Goal: Task Accomplishment & Management: Use online tool/utility

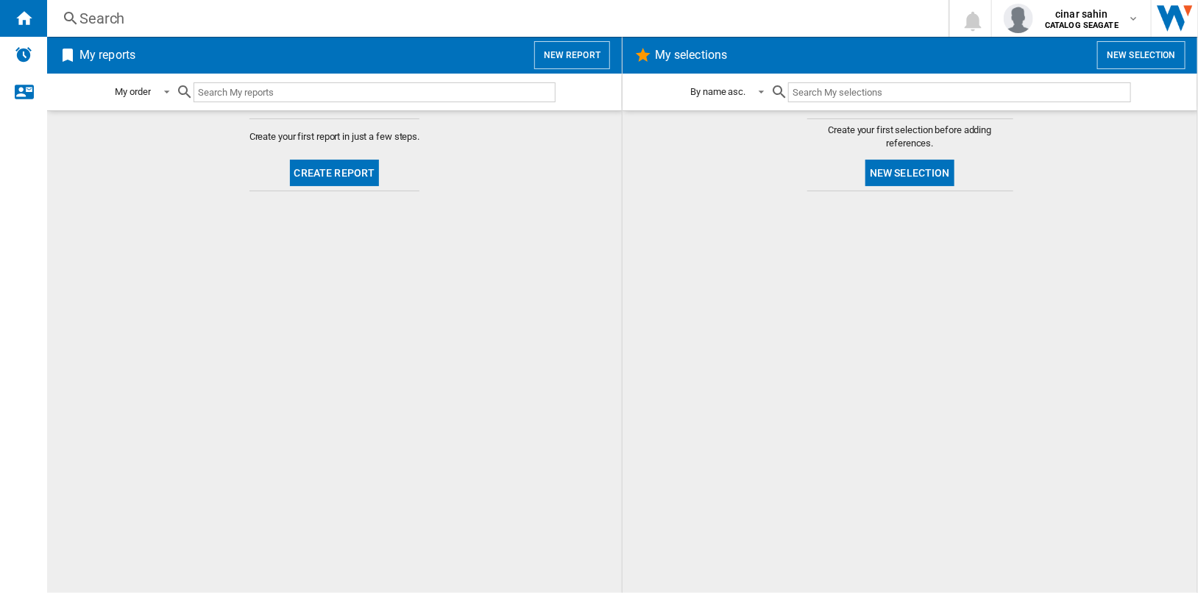
click at [1142, 62] on button "New selection" at bounding box center [1141, 55] width 88 height 28
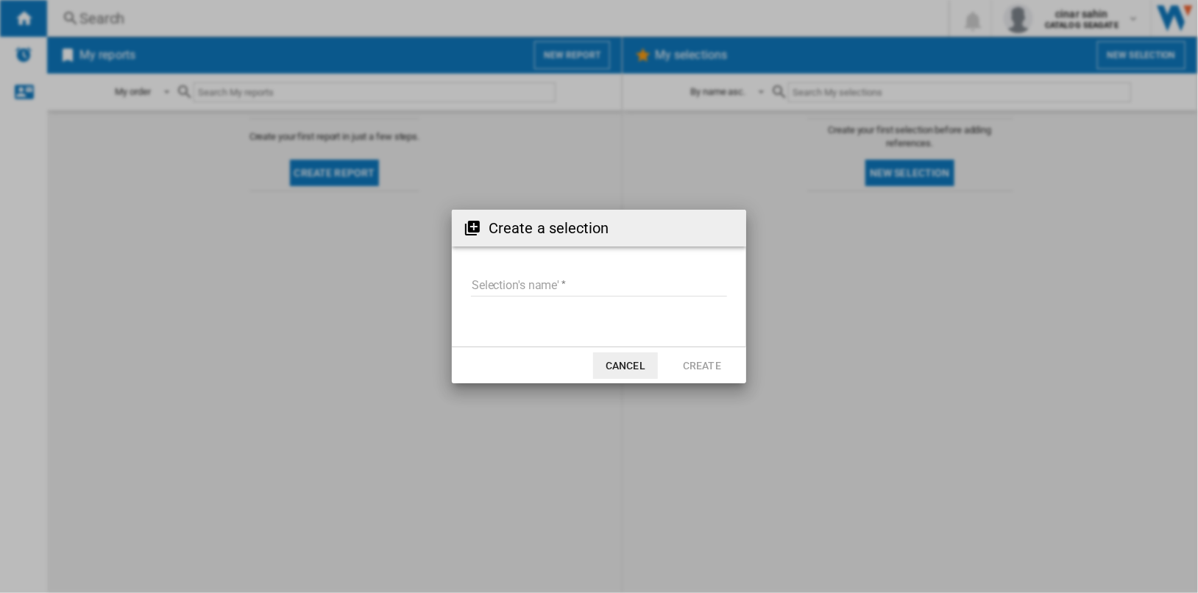
click at [572, 284] on input "Selection's name'" at bounding box center [599, 285] width 256 height 22
type input "****"
click at [706, 363] on button "Create" at bounding box center [702, 365] width 65 height 26
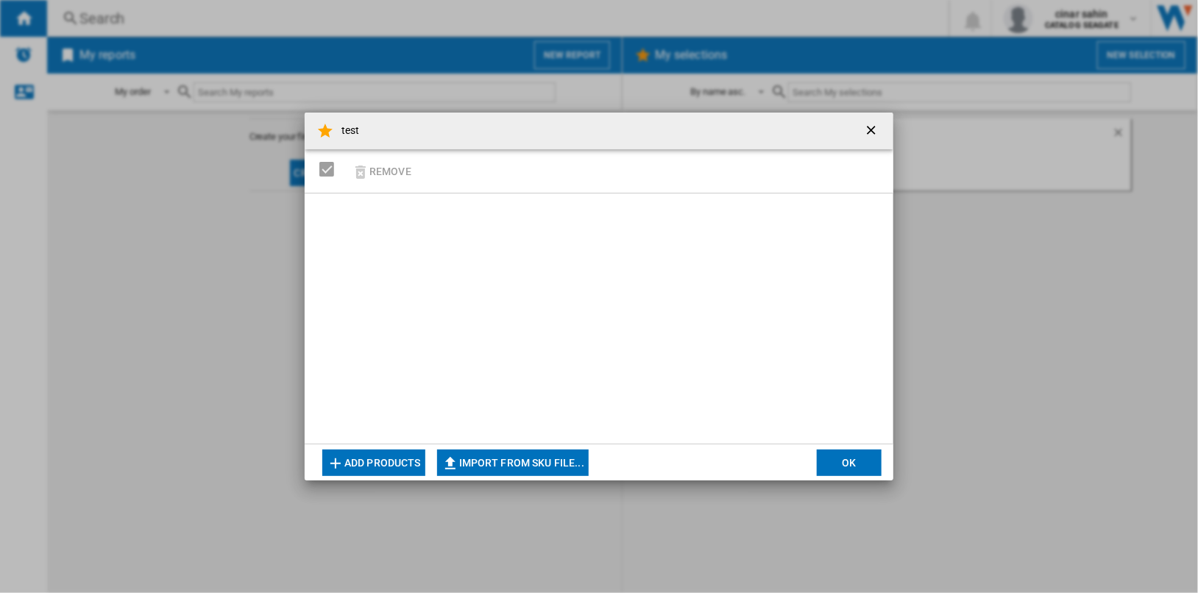
click at [398, 465] on button "Add products" at bounding box center [373, 463] width 103 height 26
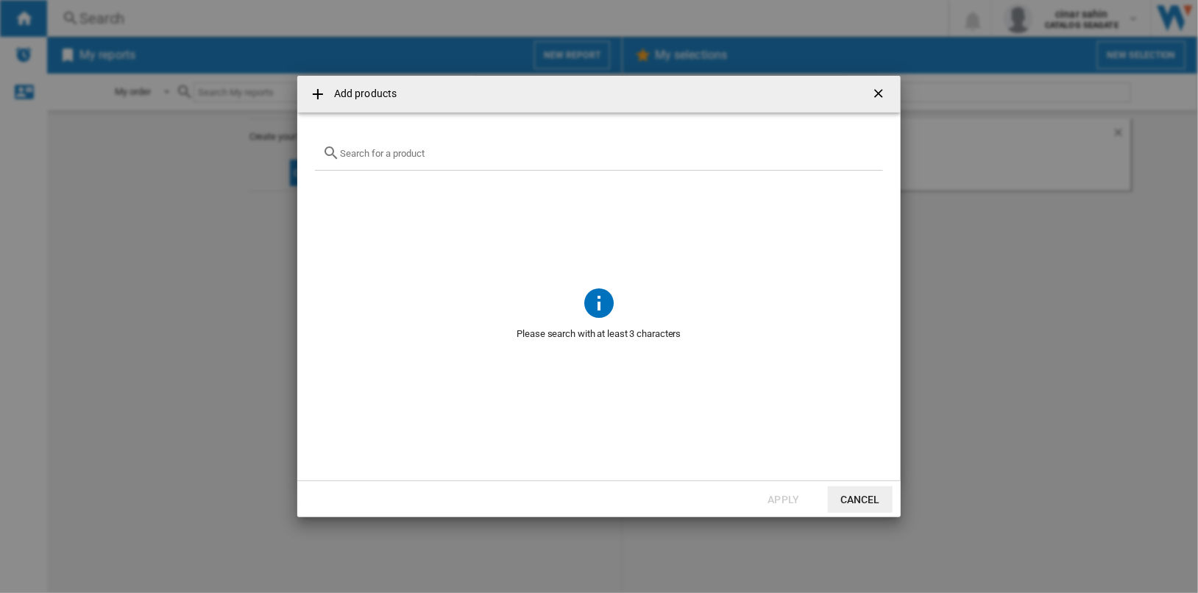
click at [470, 156] on input "text" at bounding box center [608, 153] width 536 height 11
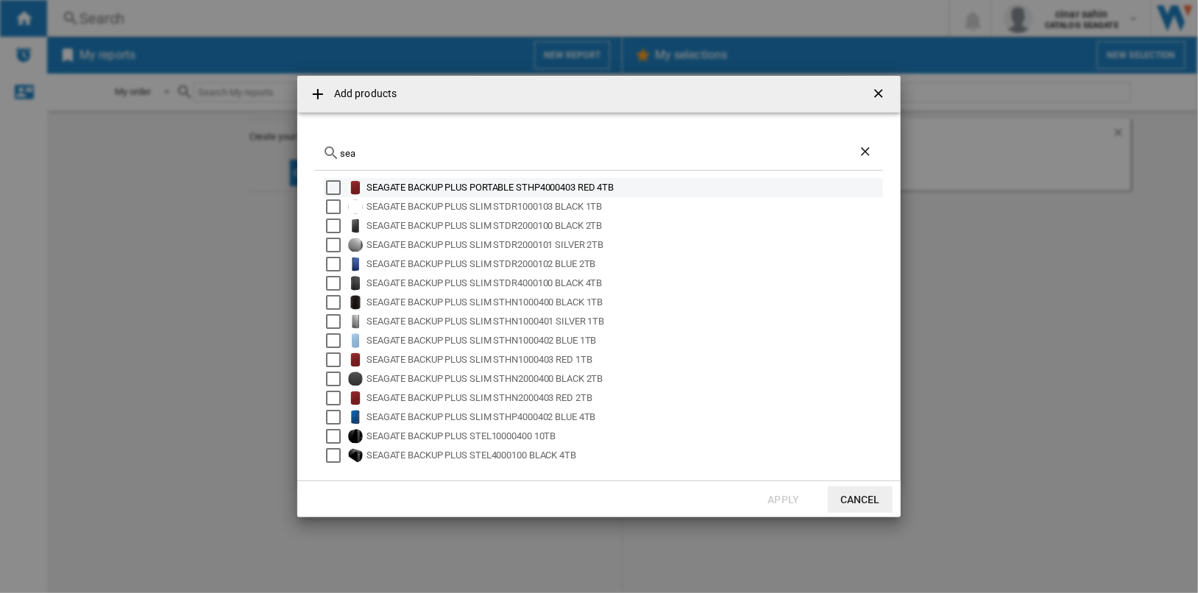
type input "sea"
click at [877, 92] on ng-md-icon "getI18NText('BUTTONS.CLOSE_DIALOG')" at bounding box center [880, 95] width 18 height 18
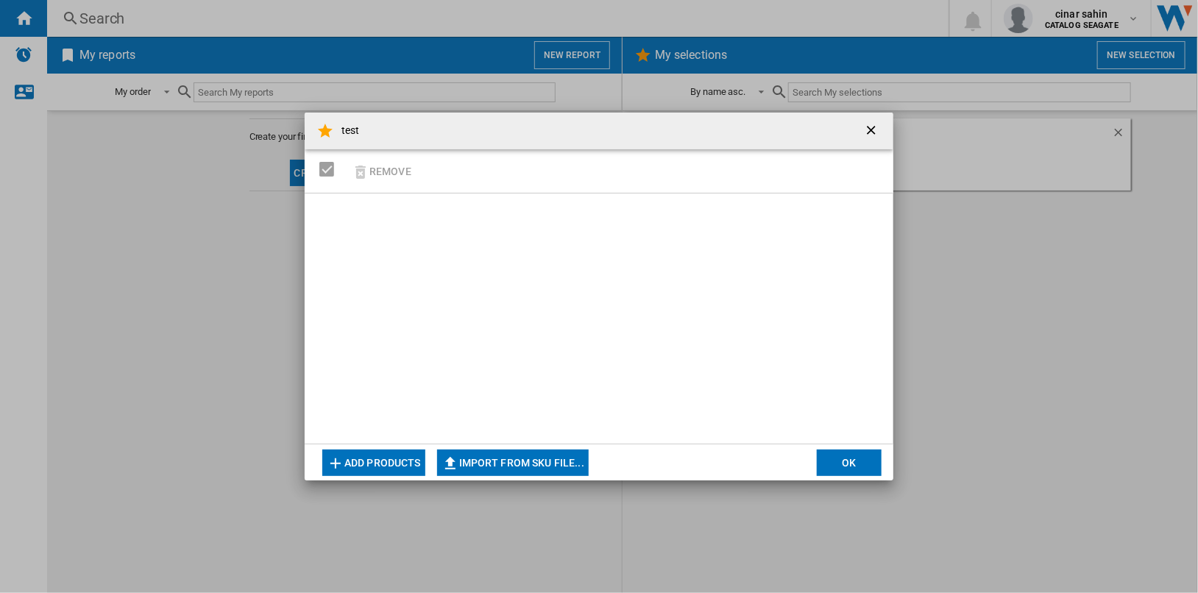
click at [408, 459] on button "Add products" at bounding box center [373, 463] width 103 height 26
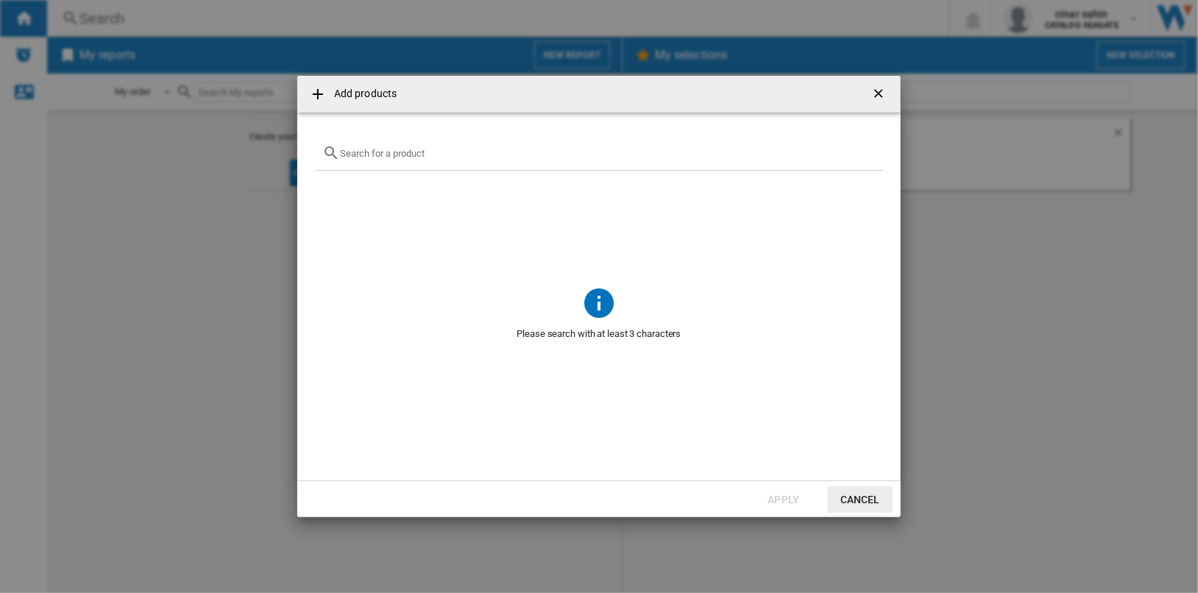
click at [458, 155] on input "{{getI18NText('SELECTIONS.EDITION_POPUP.OPEN_PRODUCTS_POPUP')}} {{::getI18NText…" at bounding box center [608, 153] width 536 height 11
type input "toshiba"
click at [877, 93] on ng-md-icon "getI18NText('BUTTONS.CLOSE_DIALOG')" at bounding box center [880, 95] width 18 height 18
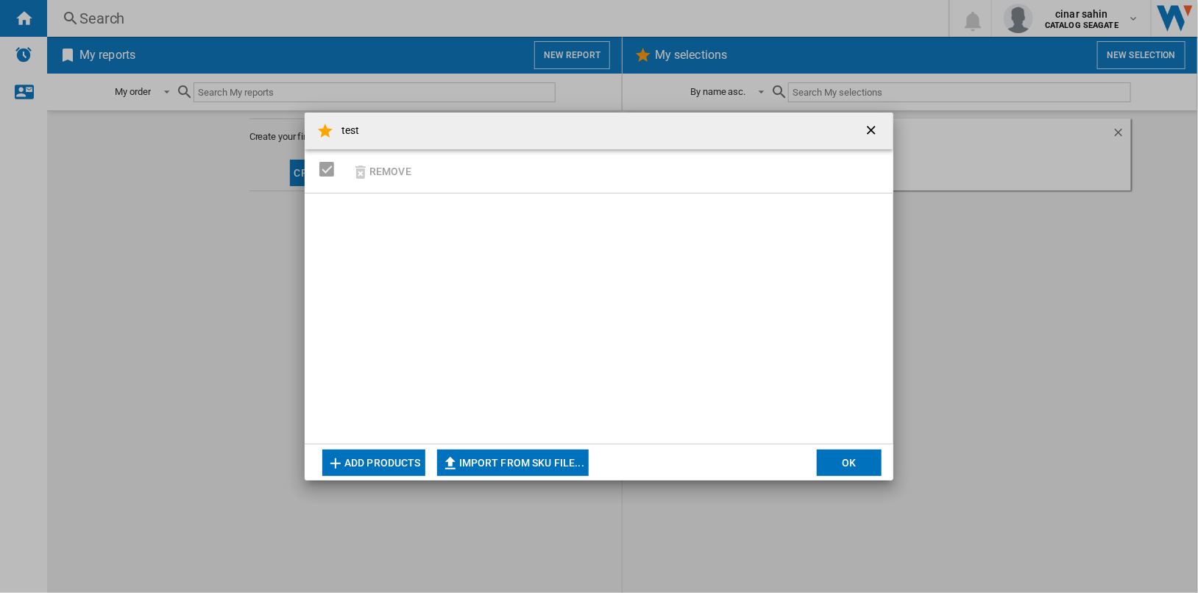
click at [871, 130] on ng-md-icon "getI18NText('BUTTONS.CLOSE_DIALOG')" at bounding box center [873, 132] width 18 height 18
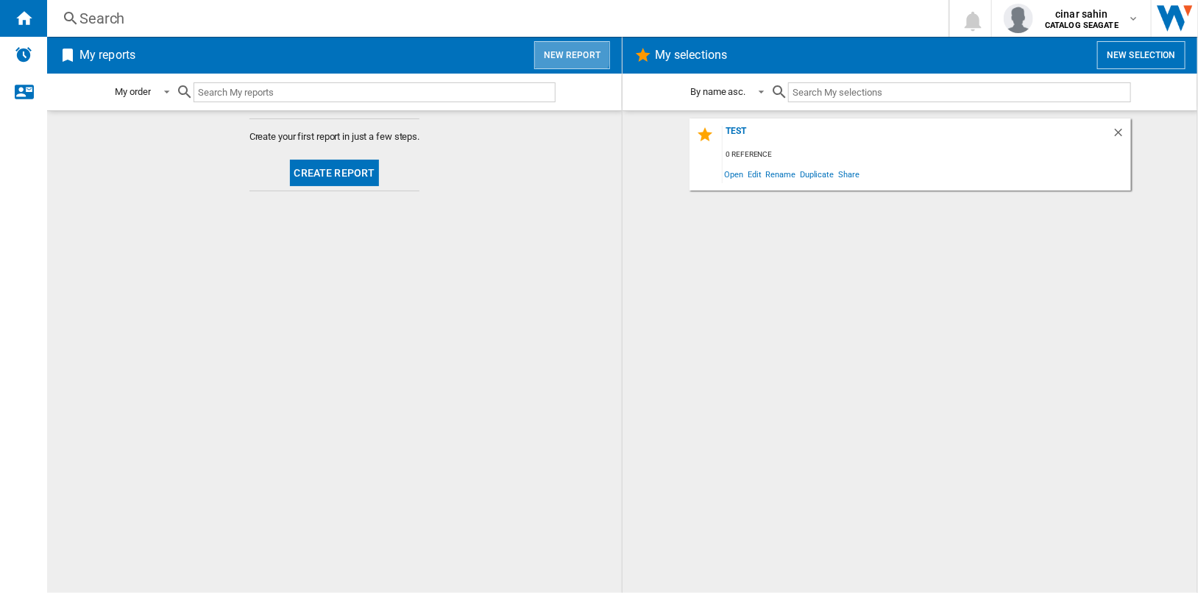
click at [572, 52] on button "New report" at bounding box center [572, 55] width 76 height 28
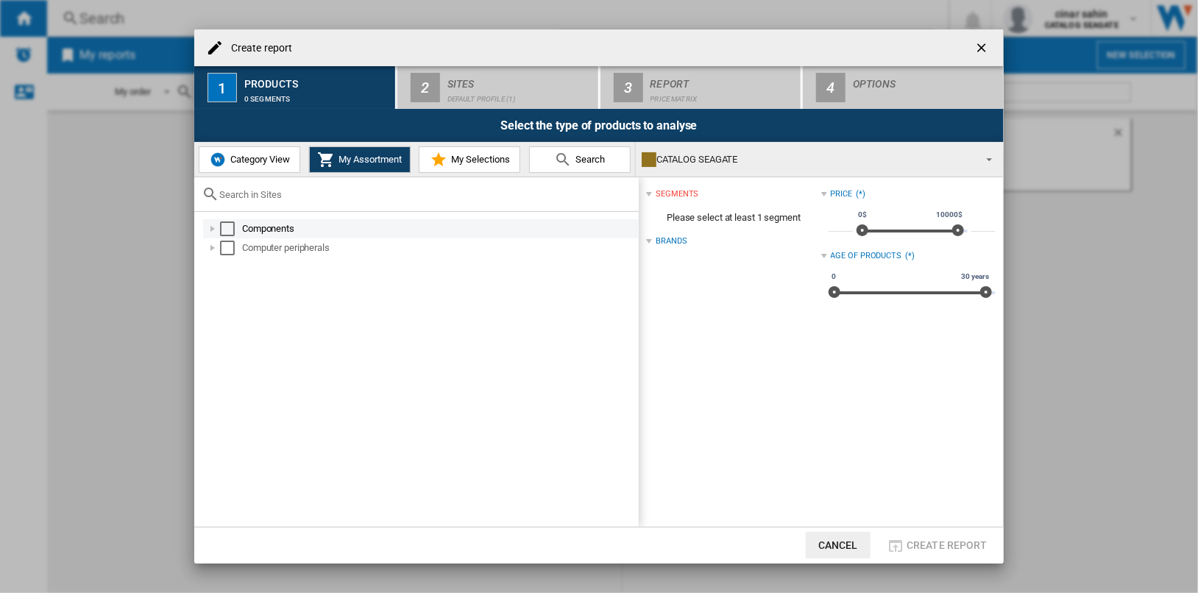
click at [227, 226] on div "Select" at bounding box center [227, 228] width 15 height 15
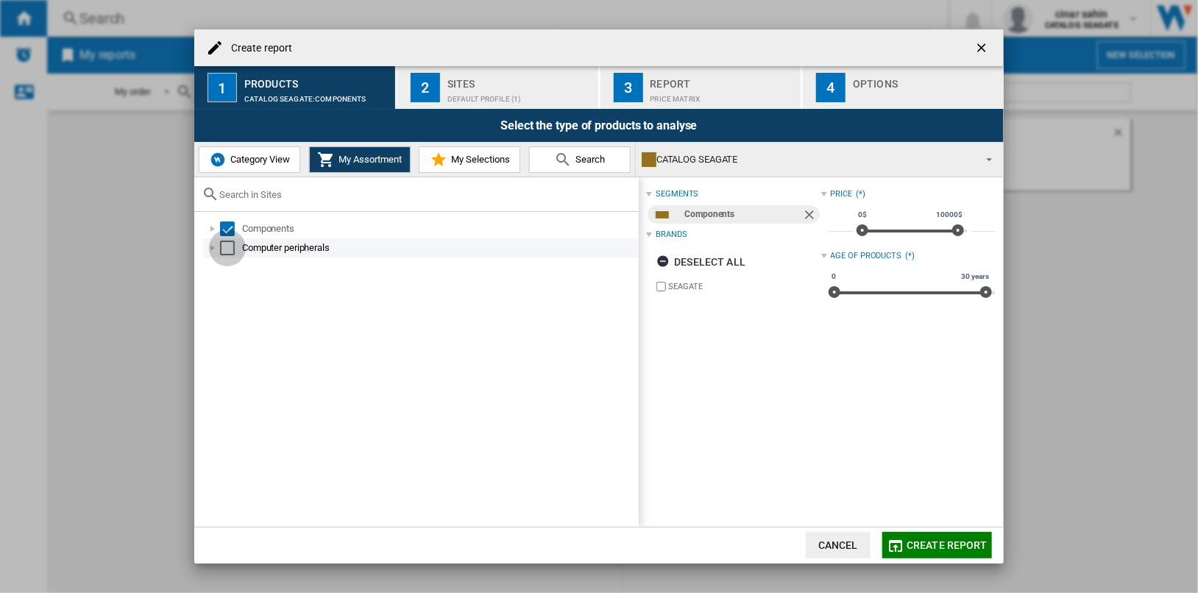
click at [227, 242] on div "Select" at bounding box center [227, 248] width 15 height 15
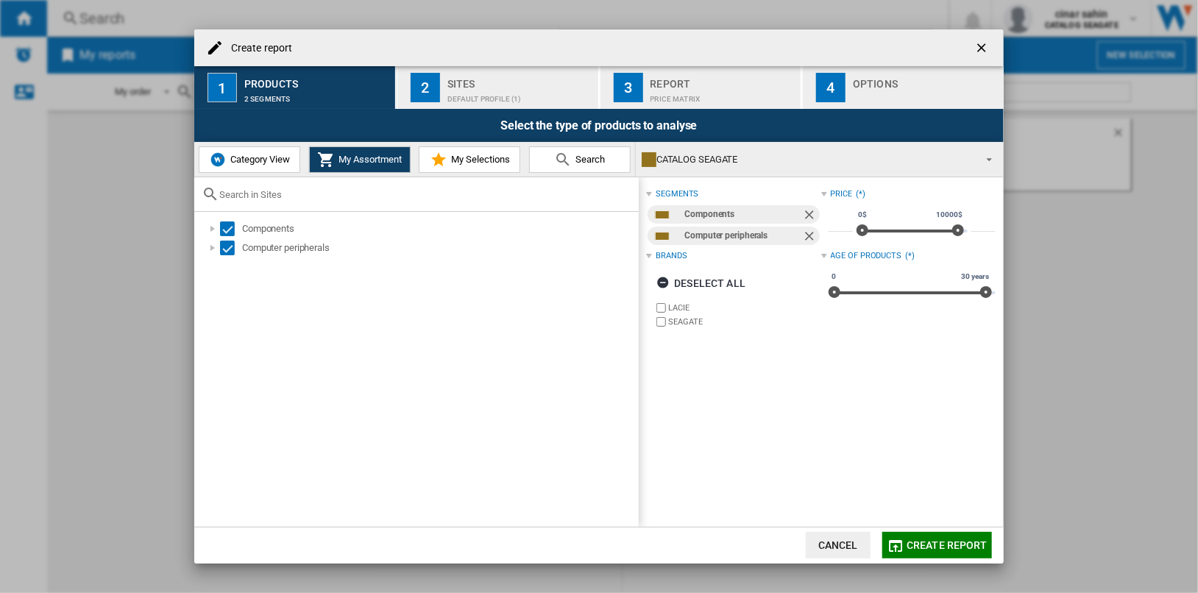
click at [256, 159] on span "Category View" at bounding box center [258, 159] width 63 height 11
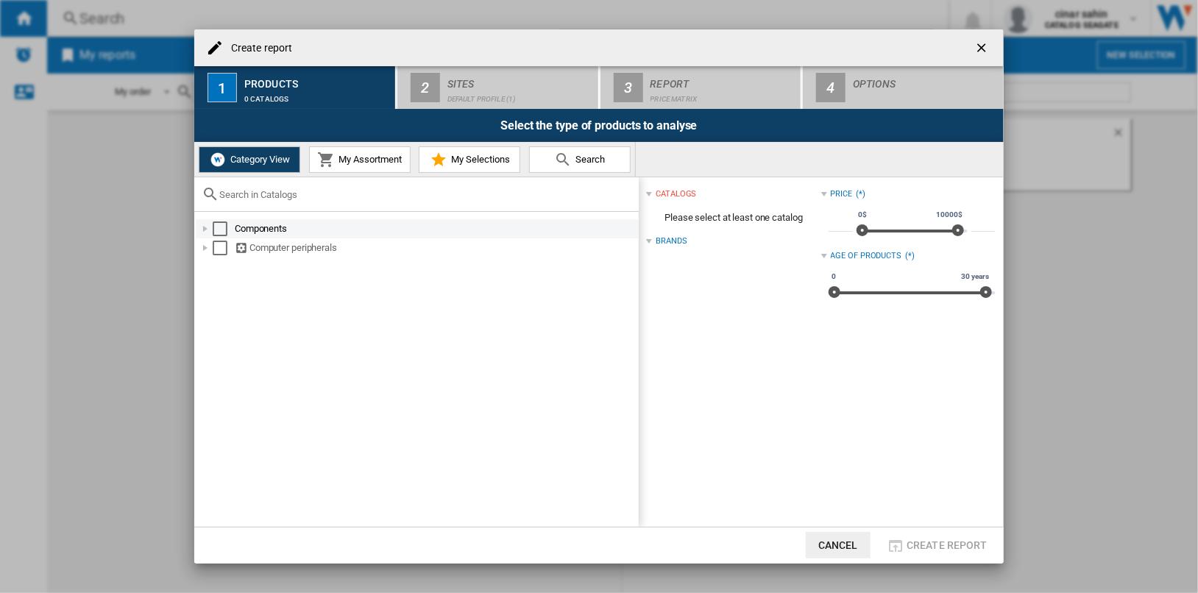
click at [213, 231] on div "Select" at bounding box center [220, 228] width 15 height 15
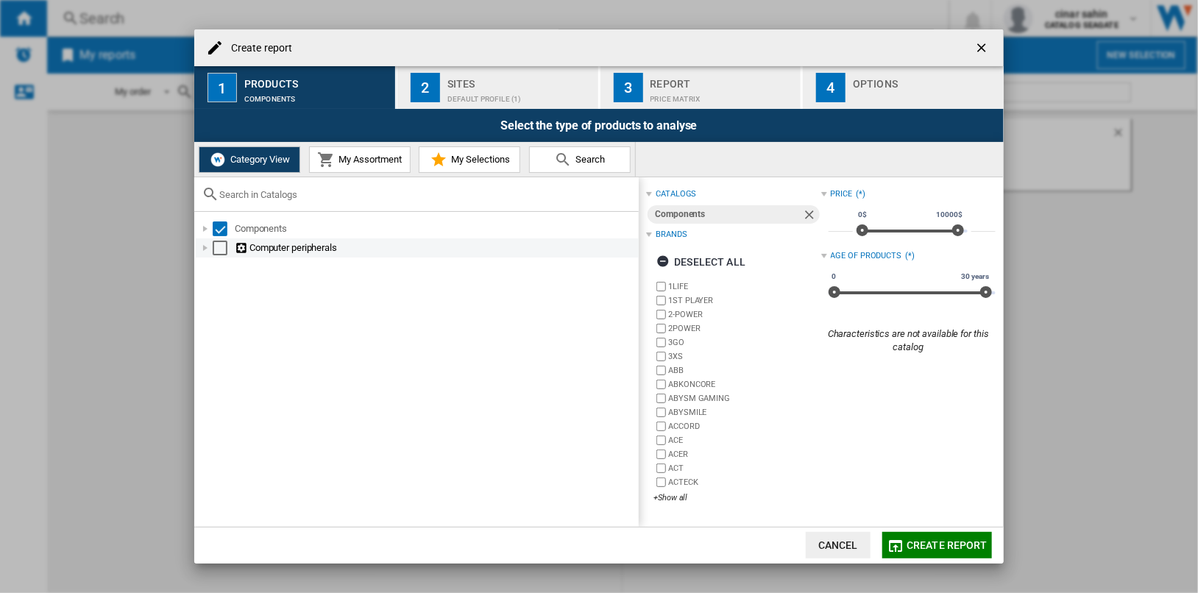
click at [216, 242] on div "Select" at bounding box center [220, 248] width 15 height 15
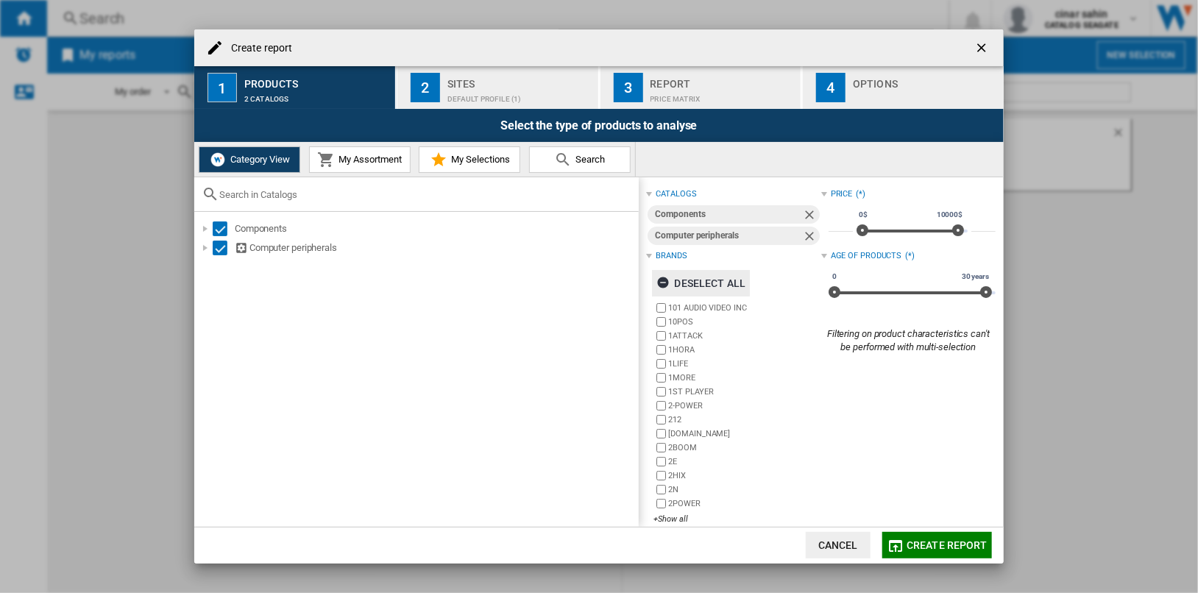
click at [715, 282] on div "Deselect all" at bounding box center [700, 283] width 89 height 26
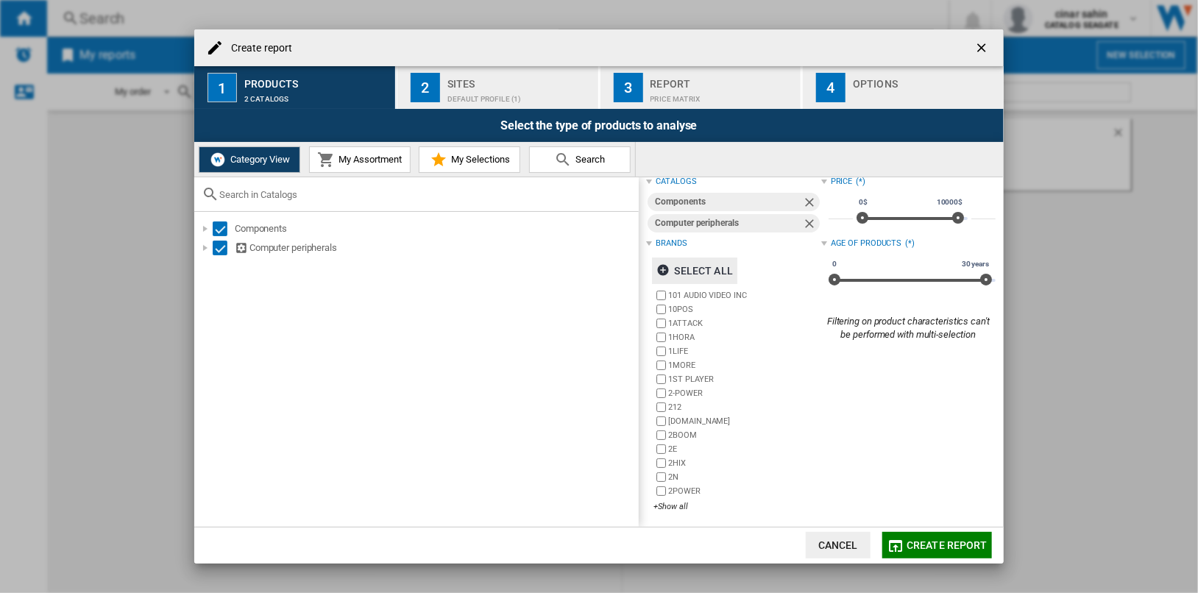
scroll to position [15, 0]
click at [675, 503] on div "+Show all" at bounding box center [736, 503] width 167 height 11
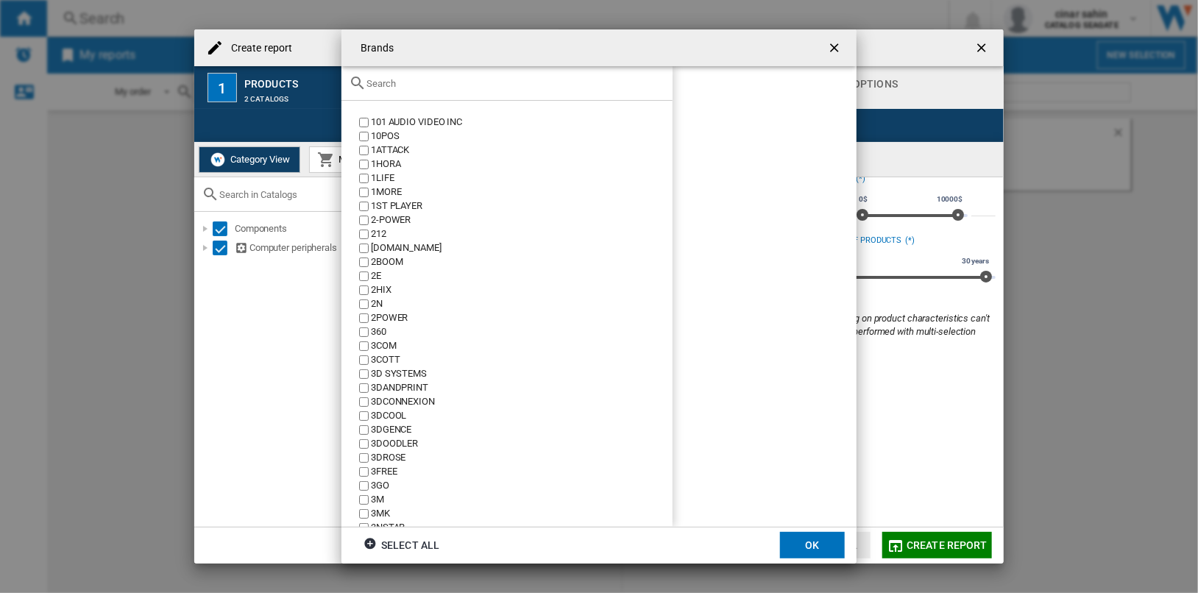
click at [431, 86] on input "text" at bounding box center [515, 83] width 299 height 11
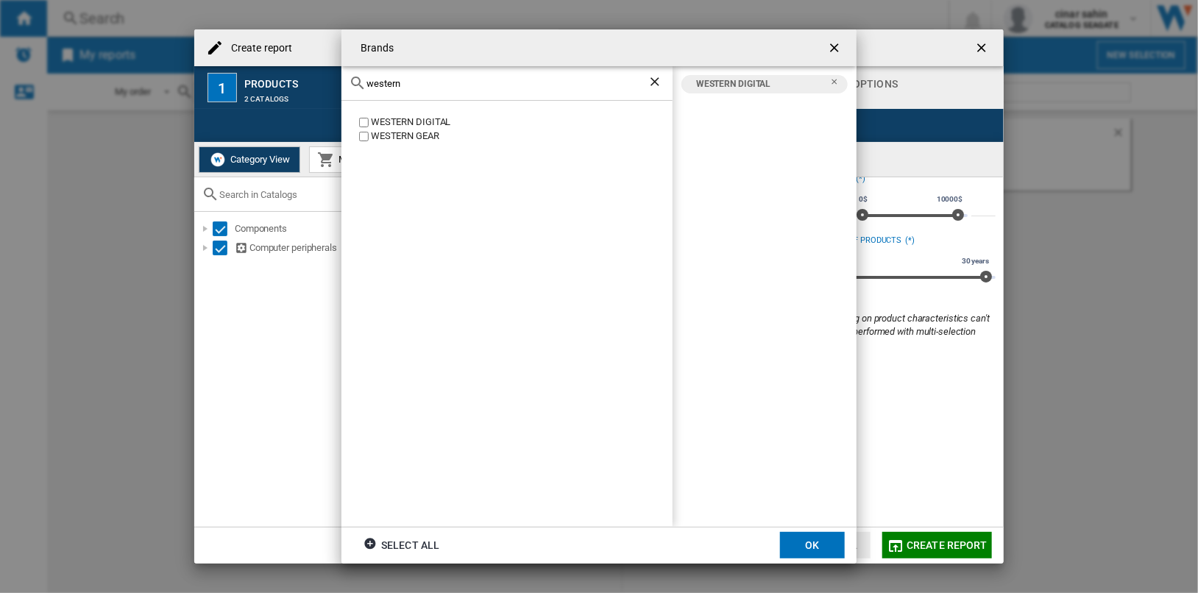
click at [437, 84] on input "western" at bounding box center [506, 83] width 281 height 11
type input "toshib"
click at [814, 543] on button "OK" at bounding box center [812, 545] width 65 height 26
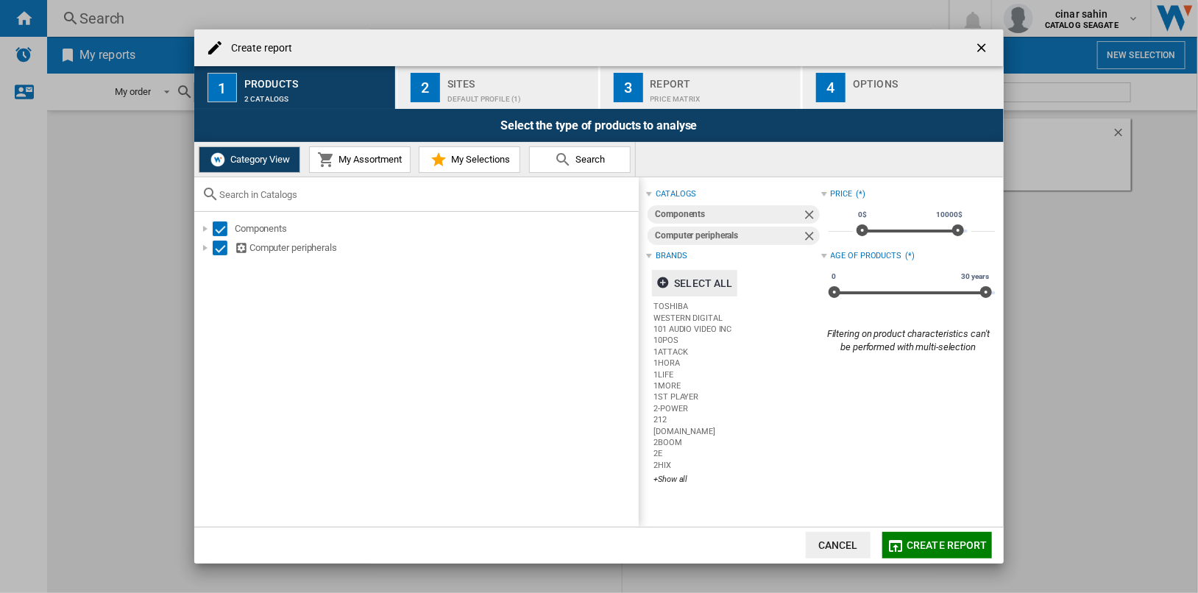
scroll to position [0, 0]
click at [961, 550] on span "Create report" at bounding box center [946, 545] width 81 height 12
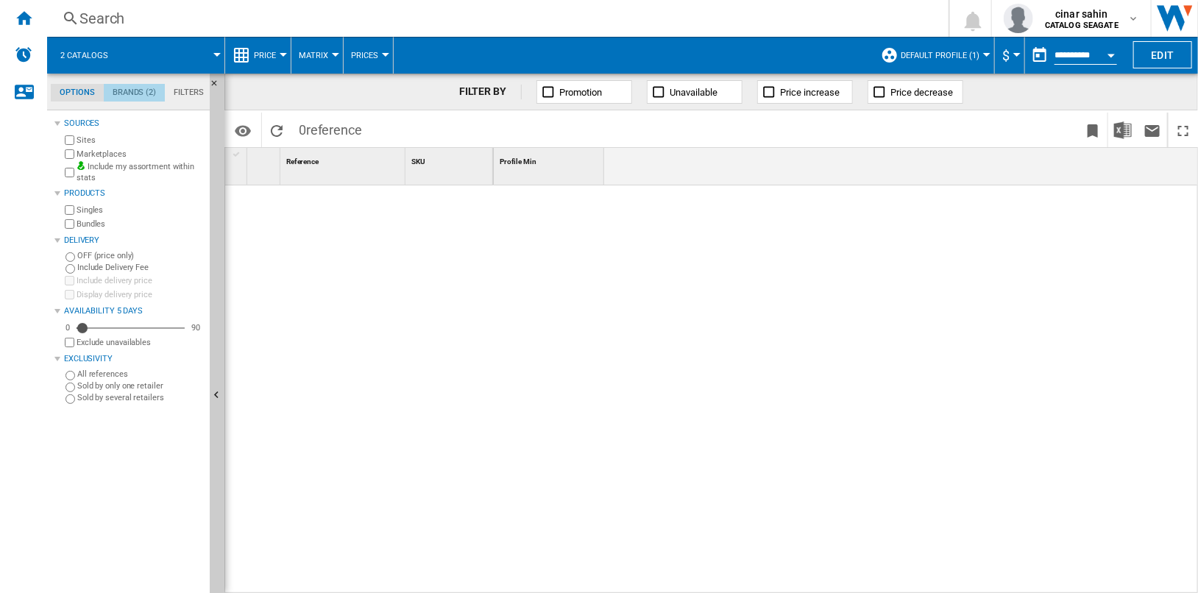
click at [140, 93] on md-tab-item "Brands (2)" at bounding box center [134, 93] width 61 height 18
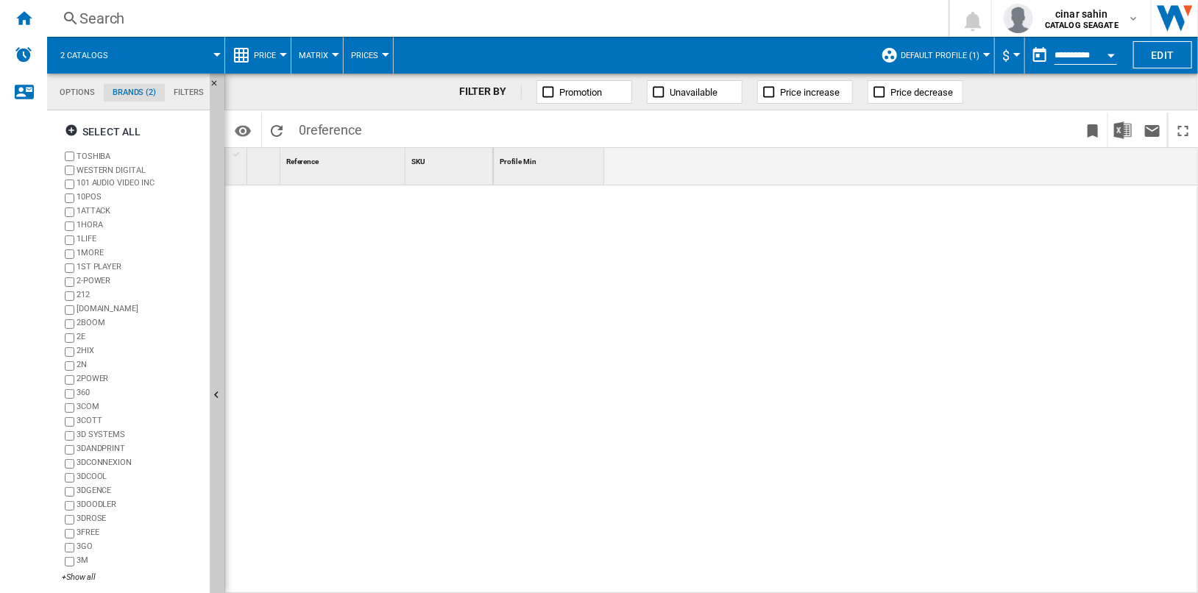
click at [83, 96] on md-tab-item "Options" at bounding box center [77, 93] width 53 height 18
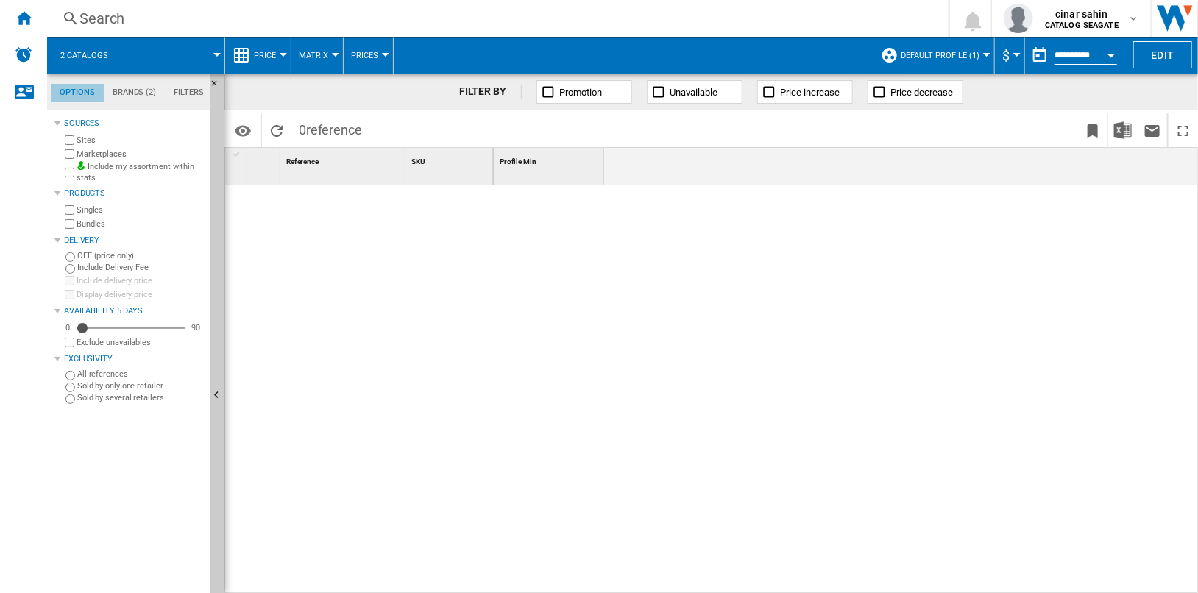
scroll to position [17, 0]
drag, startPoint x: 81, startPoint y: 325, endPoint x: 198, endPoint y: 325, distance: 117.0
click at [198, 325] on div "0 90 90" at bounding box center [133, 328] width 142 height 15
click at [33, 26] on div "Home" at bounding box center [23, 18] width 47 height 37
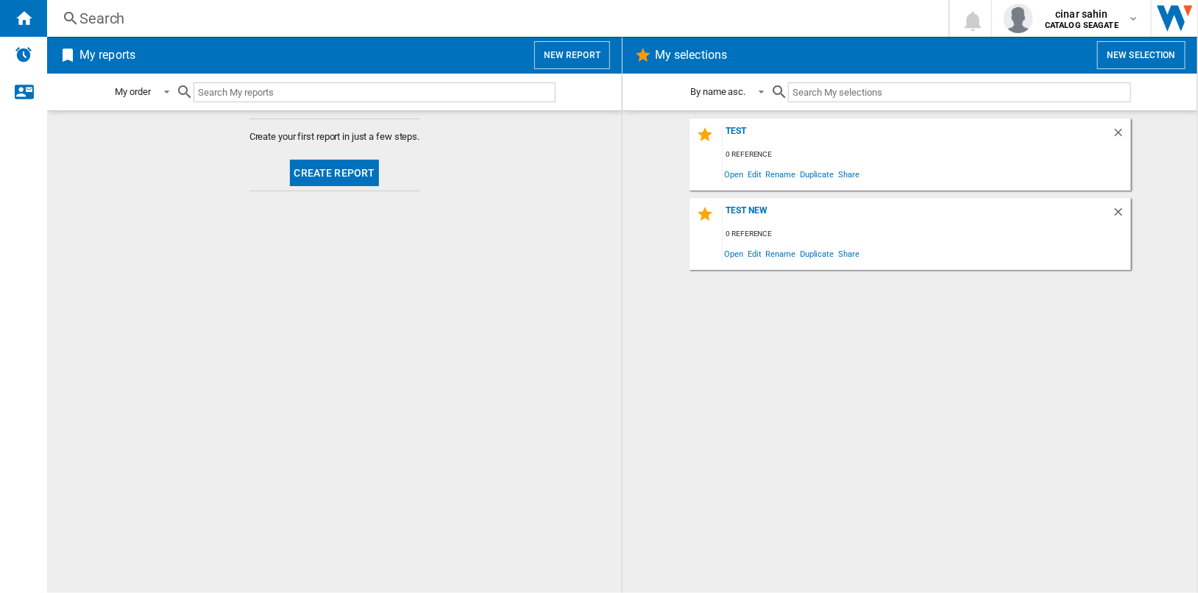
click at [576, 58] on button "New report" at bounding box center [572, 55] width 76 height 28
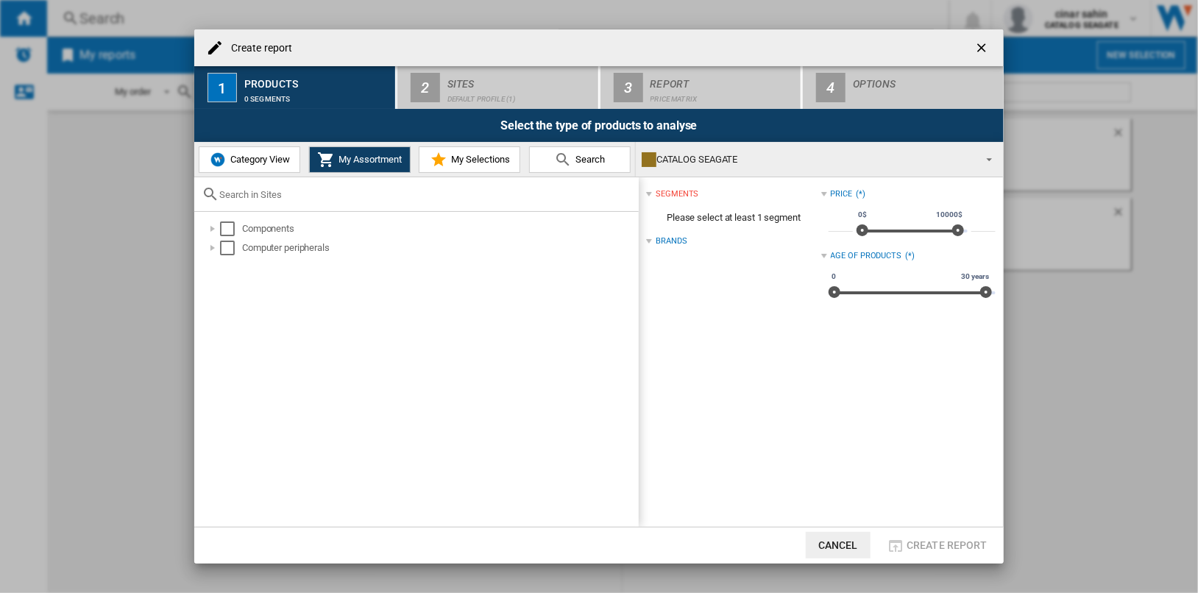
click at [263, 155] on span "Category View" at bounding box center [258, 159] width 63 height 11
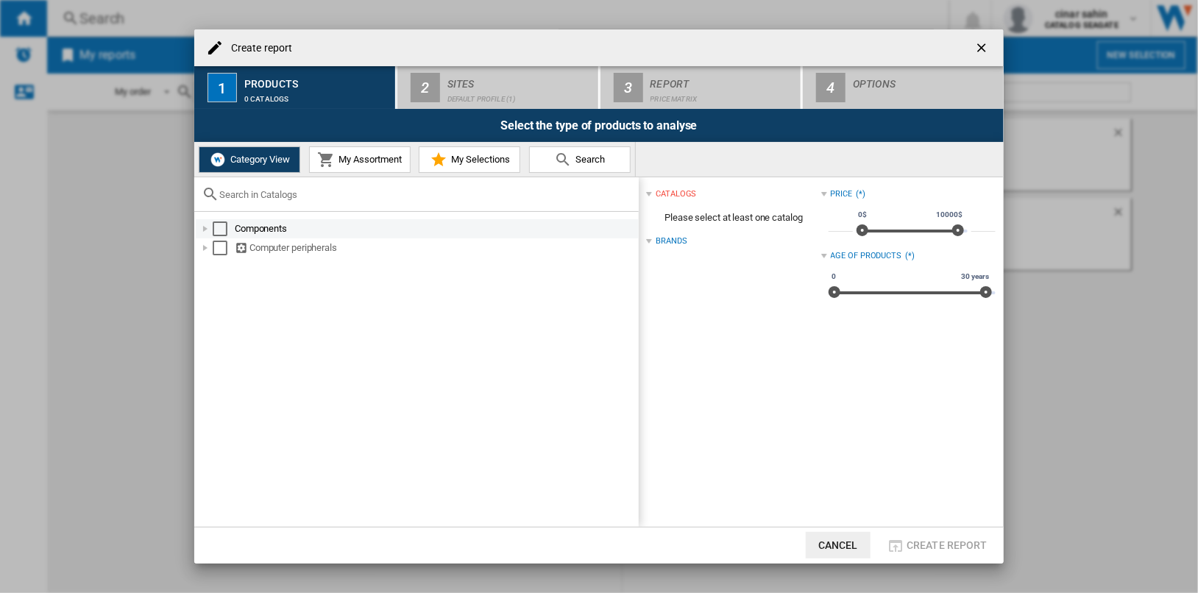
click at [221, 228] on div "Select" at bounding box center [220, 228] width 15 height 15
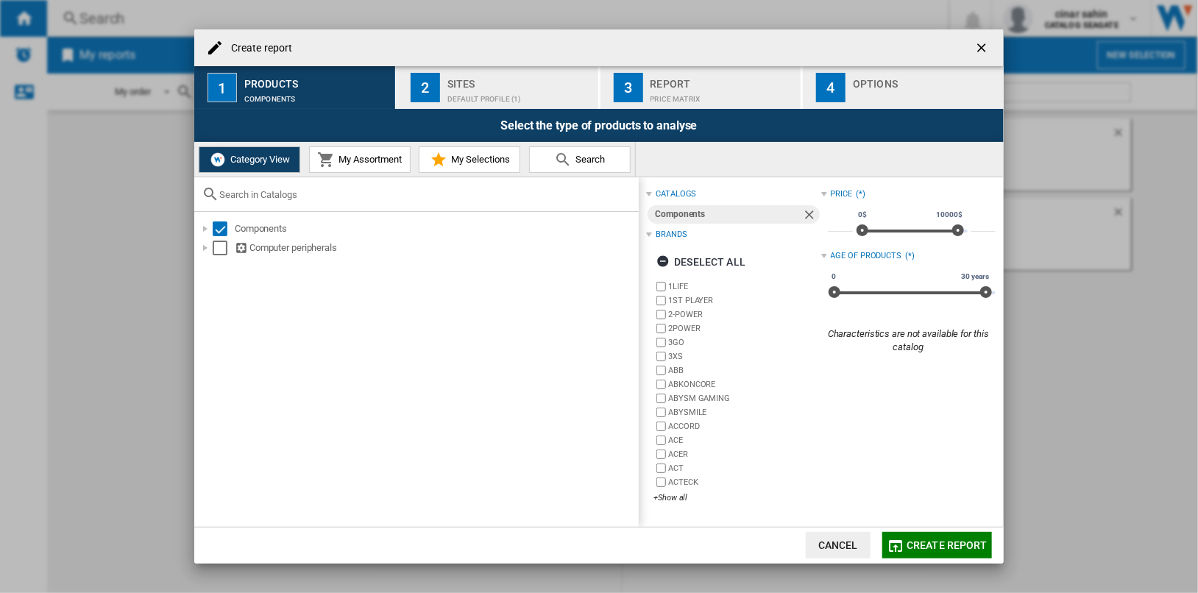
click at [216, 258] on div "Components Computer peripherals" at bounding box center [416, 369] width 444 height 314
click at [219, 248] on div "Select" at bounding box center [220, 248] width 15 height 15
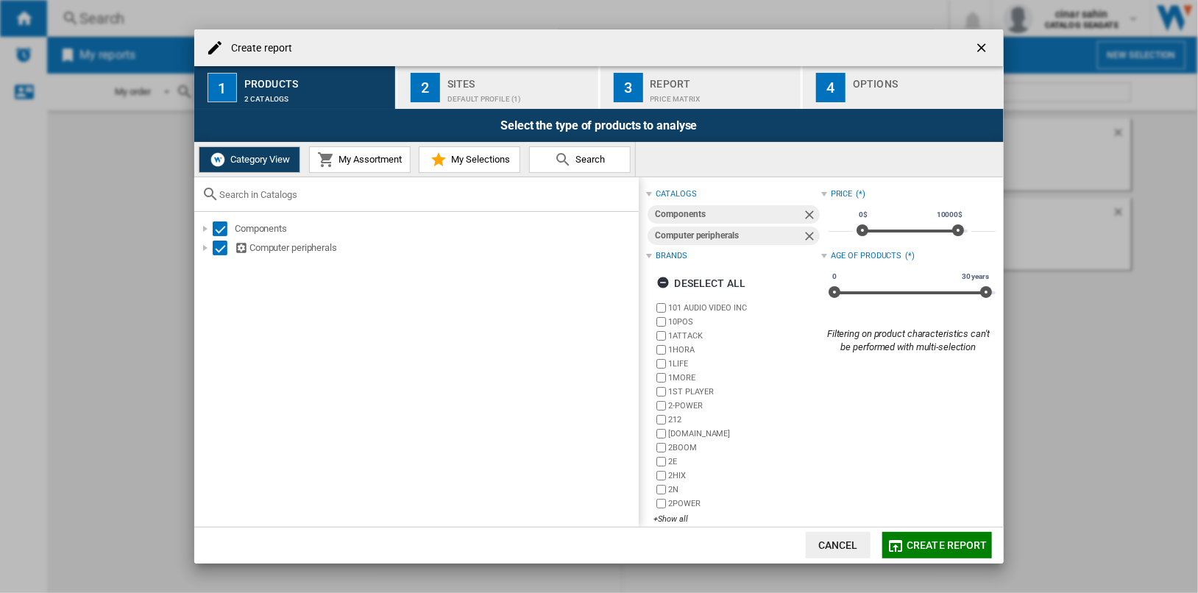
click at [976, 48] on ng-md-icon "getI18NText('BUTTONS.CLOSE_DIALOG')" at bounding box center [983, 49] width 18 height 18
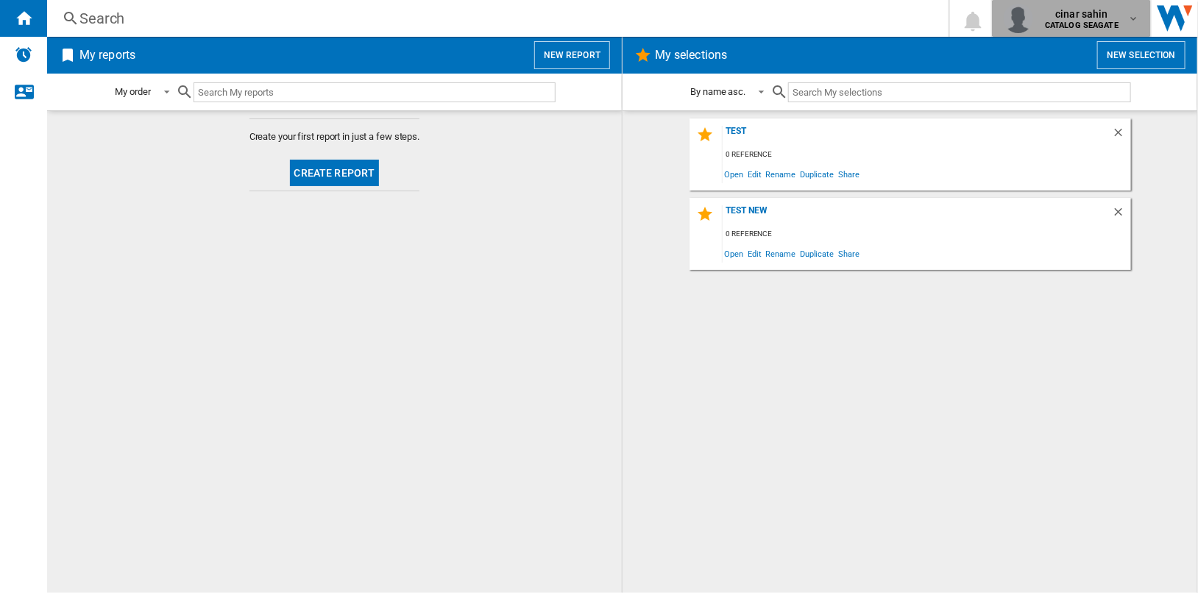
click at [1093, 24] on b "CATALOG SEAGATE" at bounding box center [1082, 26] width 74 height 10
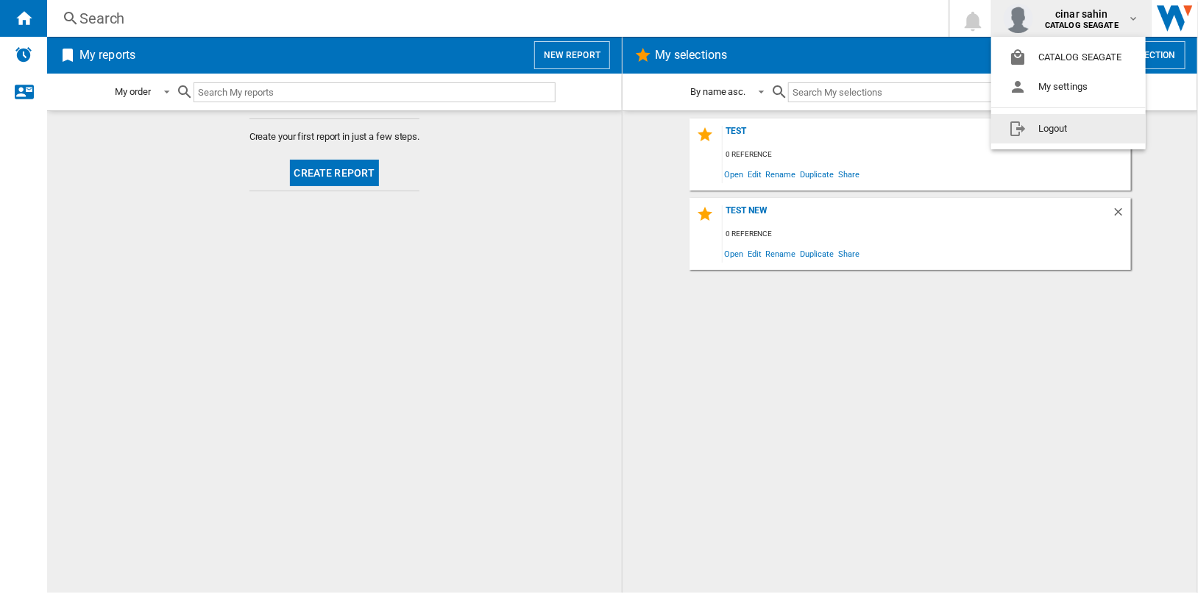
click at [1069, 131] on button "Logout" at bounding box center [1068, 128] width 155 height 29
